Goal: Task Accomplishment & Management: Use online tool/utility

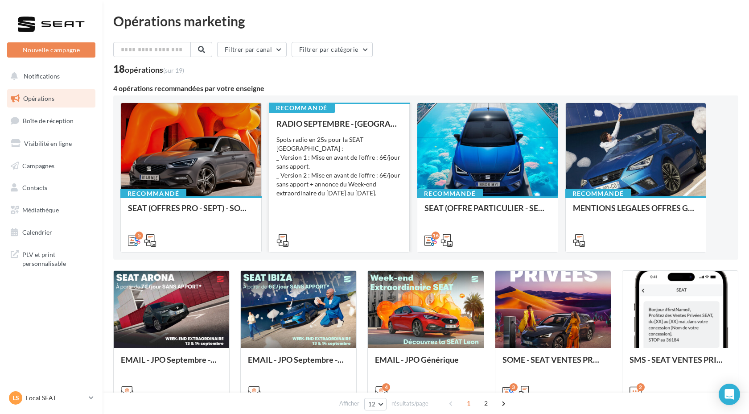
click at [366, 190] on div "RADIO SEPTEMBRE - IBIZA 6€/Jour + Week-end extraordinaire Spots radio en 25s po…" at bounding box center [340, 181] width 126 height 125
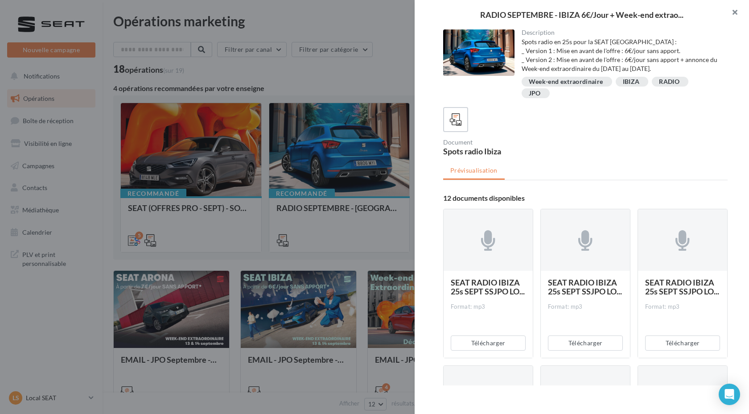
click at [735, 14] on button "button" at bounding box center [732, 13] width 36 height 27
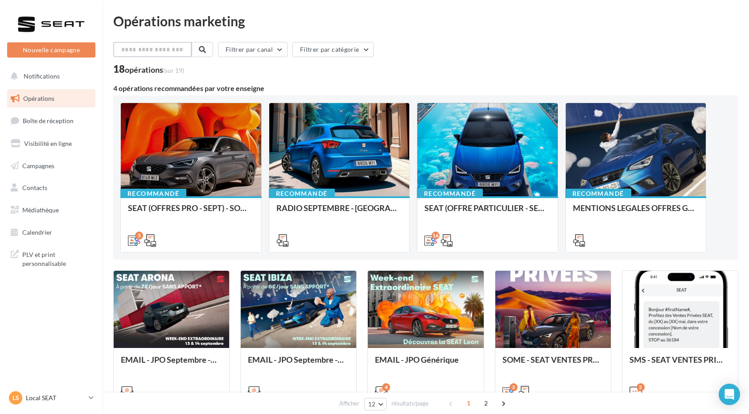
click at [176, 45] on input "text" at bounding box center [152, 49] width 79 height 15
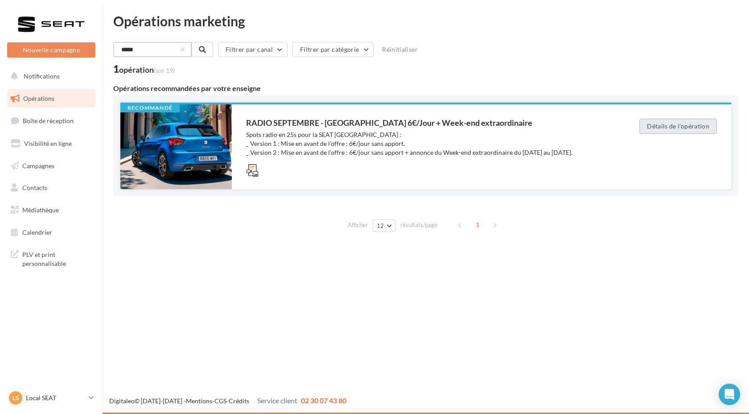
type input "*****"
click at [696, 125] on button "Détails de l'opération" at bounding box center [679, 126] width 78 height 15
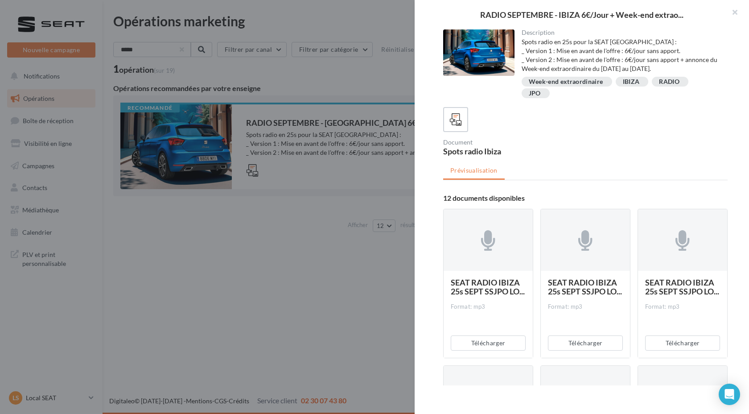
drag, startPoint x: 522, startPoint y: 32, endPoint x: 694, endPoint y: 98, distance: 184.2
click at [694, 98] on div "Description Spots radio en 25s pour la SEAT Ibiza : _ Version 1 : Mise en avant…" at bounding box center [622, 64] width 214 height 70
copy div "Description Spots radio en 25s pour la SEAT Ibiza : _ Version 1 : Mise en avant…"
click at [550, 135] on div "Document Spots radio Ibiza" at bounding box center [585, 131] width 285 height 48
click at [469, 151] on div "Spots radio Ibiza" at bounding box center [512, 151] width 139 height 8
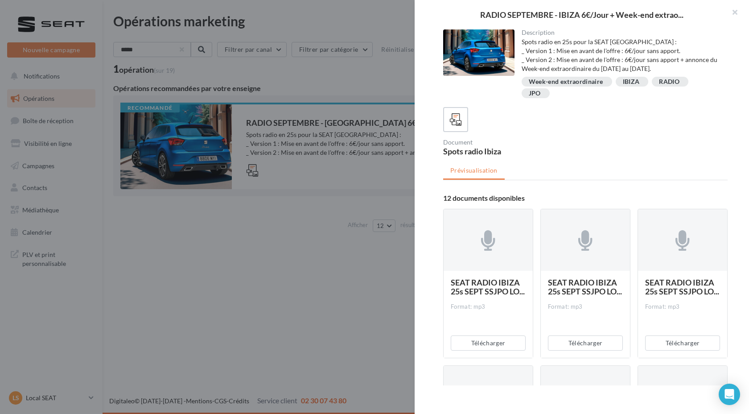
click at [469, 151] on div "Spots radio Ibiza" at bounding box center [512, 151] width 139 height 8
copy div "Spots radio Ibiza"
click at [510, 12] on span "RADIO SEPTEMBRE - IBIZA 6€/Jour + Week-end extrao..." at bounding box center [581, 15] width 203 height 8
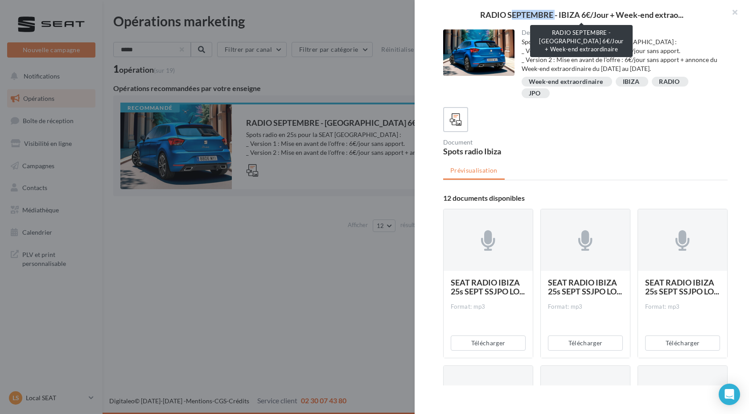
click at [510, 12] on span "RADIO SEPTEMBRE - IBIZA 6€/Jour + Week-end extrao..." at bounding box center [581, 15] width 203 height 8
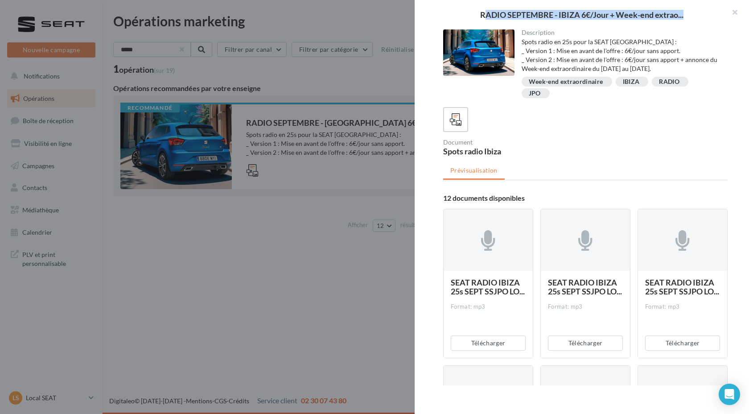
click at [510, 12] on span "RADIO SEPTEMBRE - IBIZA 6€/Jour + Week-end extrao..." at bounding box center [581, 15] width 203 height 8
copy div "RADIO SEPTEMBRE - IBIZA 6€/Jour + Week-end extrao..."
click at [667, 20] on div "RADIO SEPTEMBRE - IBIZA 6€/Jour + Week-end extrao..." at bounding box center [582, 14] width 335 height 29
click at [732, 15] on button "button" at bounding box center [732, 13] width 36 height 27
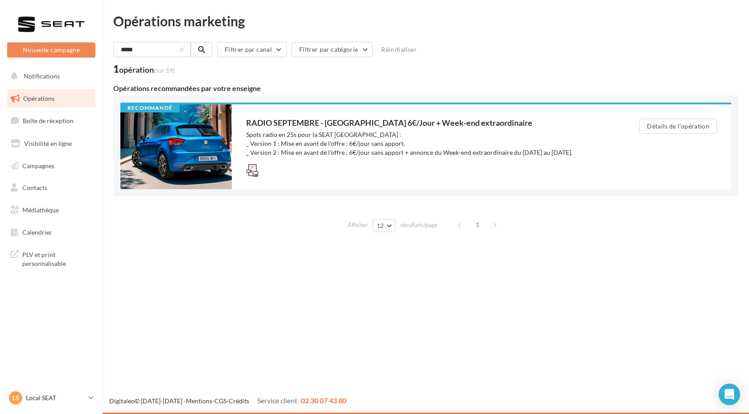
click at [46, 107] on link "Opérations" at bounding box center [51, 98] width 92 height 19
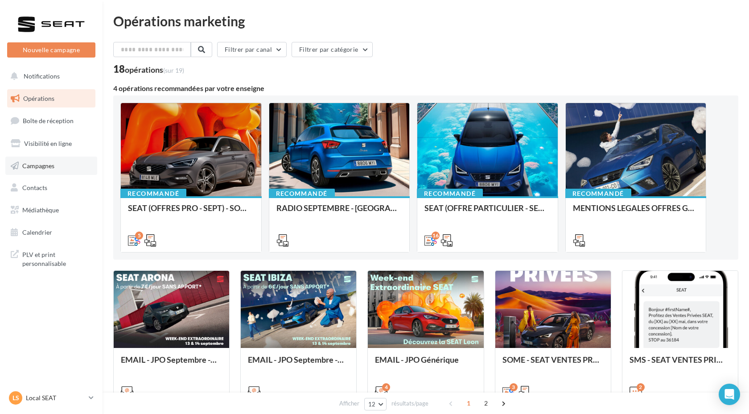
click at [48, 171] on link "Campagnes" at bounding box center [51, 166] width 92 height 19
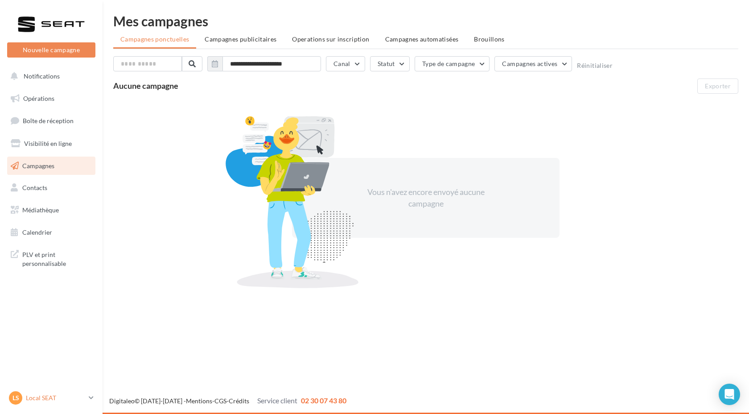
click at [27, 401] on p "Local SEAT" at bounding box center [55, 397] width 59 height 9
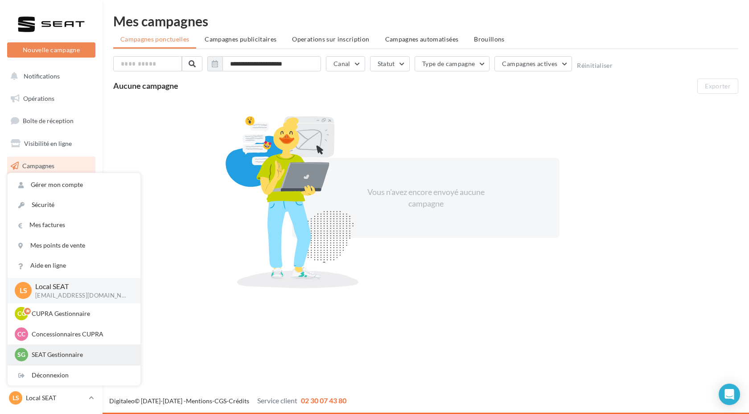
click at [79, 349] on div "SG SEAT Gestionnaire pauline.frambot@ddb.fr_SEAT" at bounding box center [74, 354] width 119 height 13
